Goal: Check status

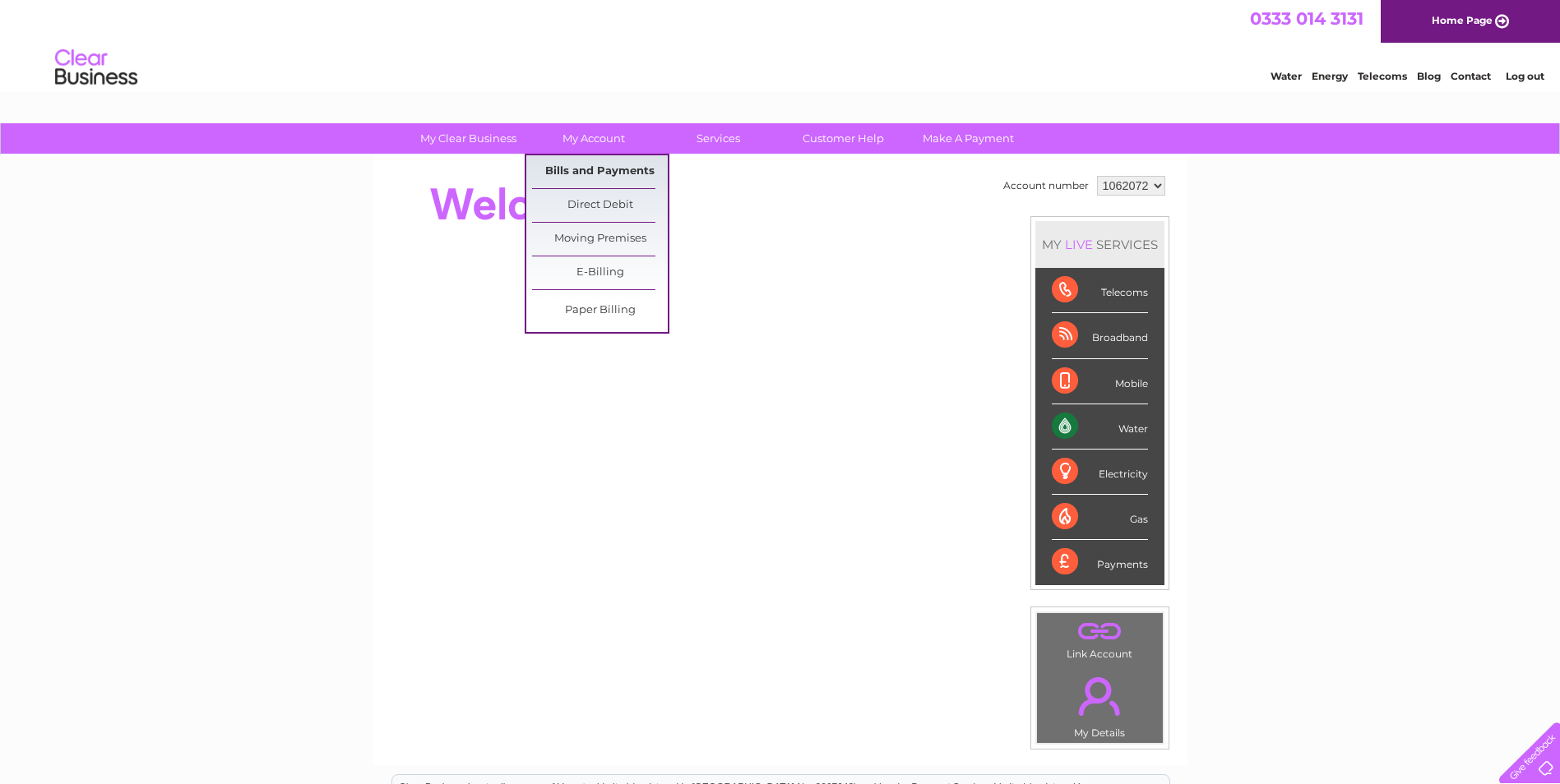
click at [589, 165] on link "Bills and Payments" at bounding box center [600, 172] width 136 height 33
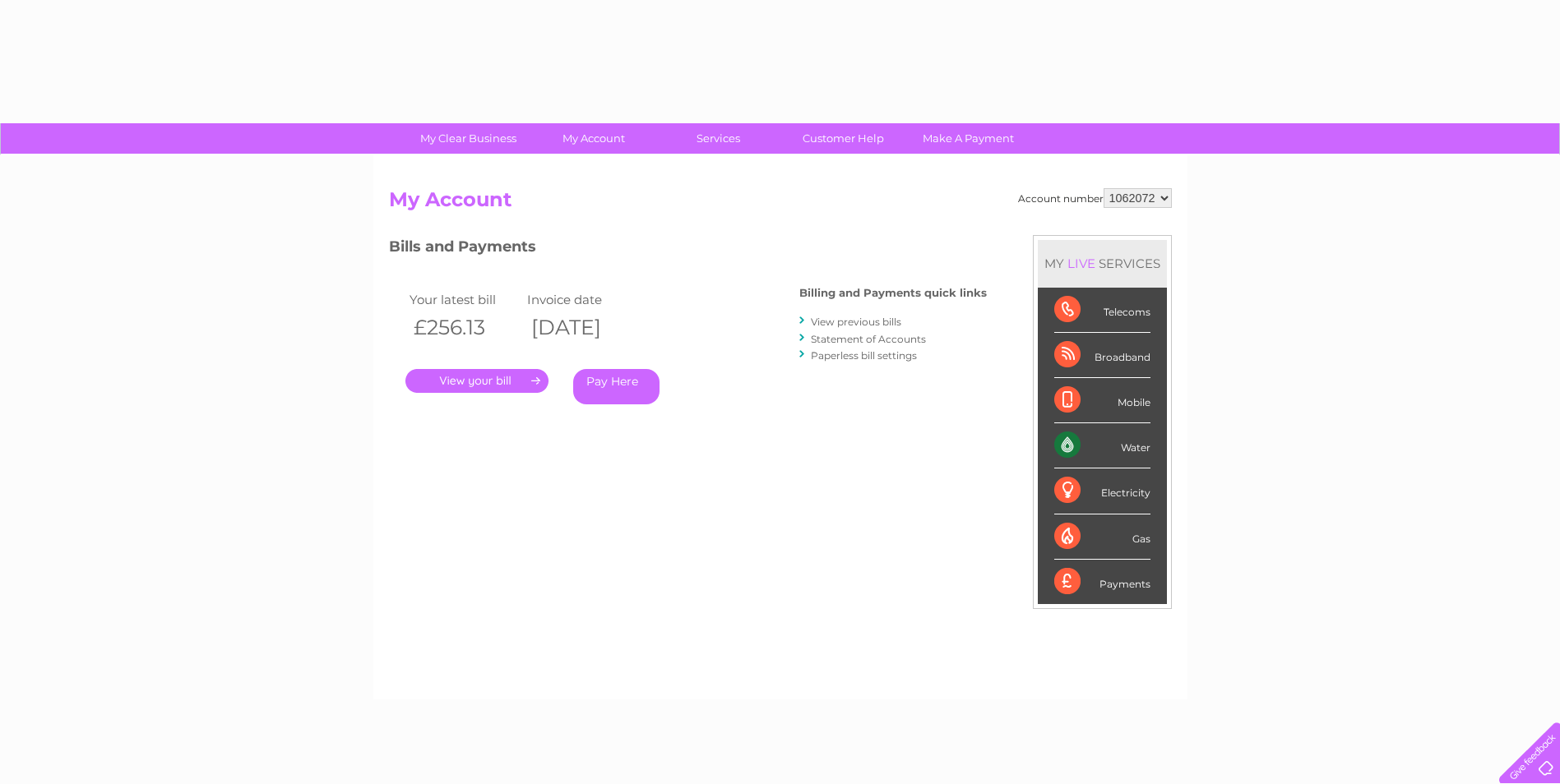
click at [478, 376] on link "." at bounding box center [477, 381] width 143 height 24
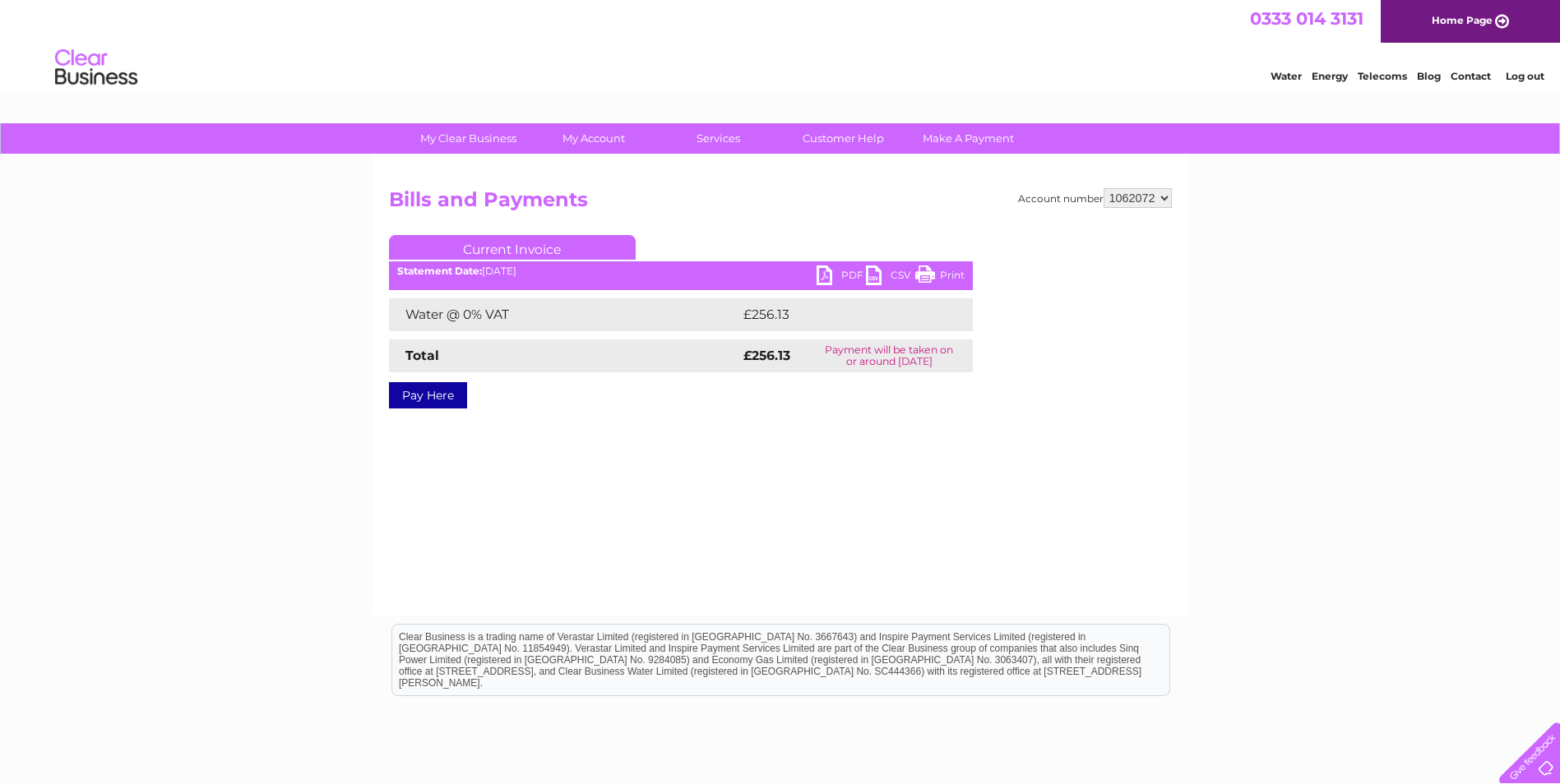
click at [928, 278] on link "Print" at bounding box center [939, 278] width 50 height 24
